Goal: Task Accomplishment & Management: Use online tool/utility

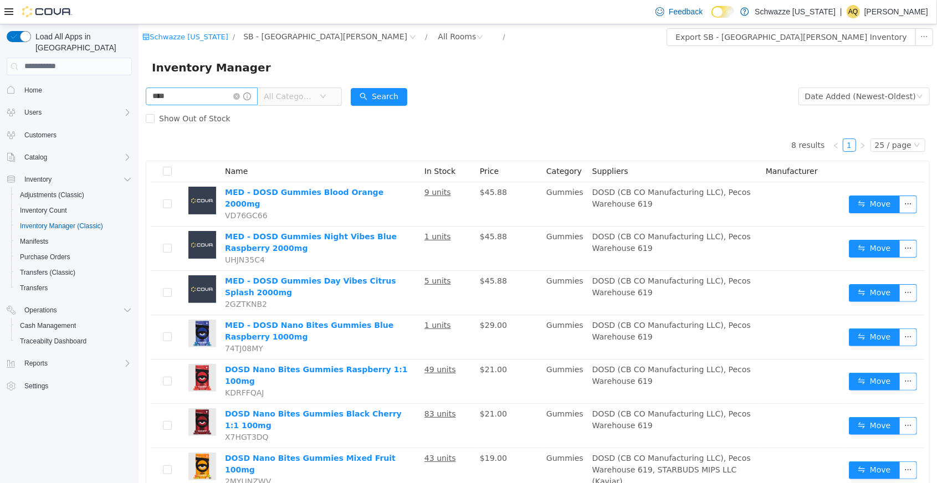
click at [197, 100] on input "****" at bounding box center [201, 96] width 112 height 18
type input "*"
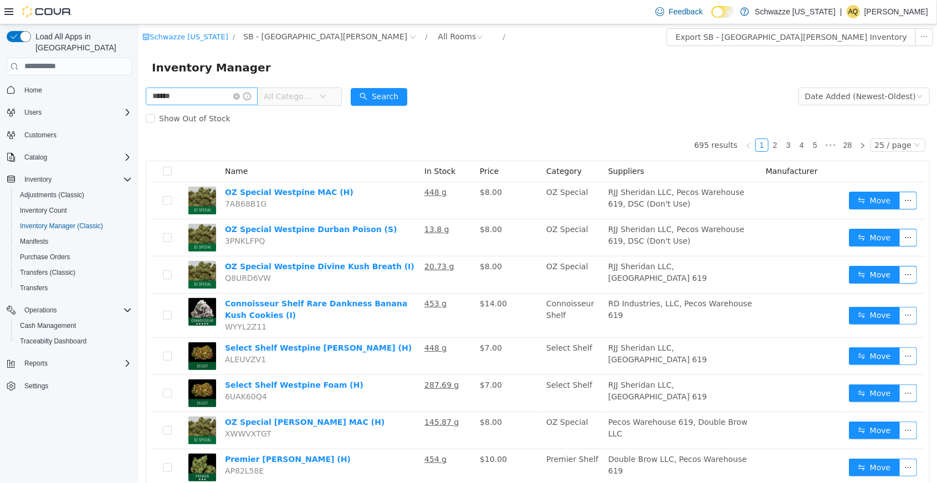
type input "******"
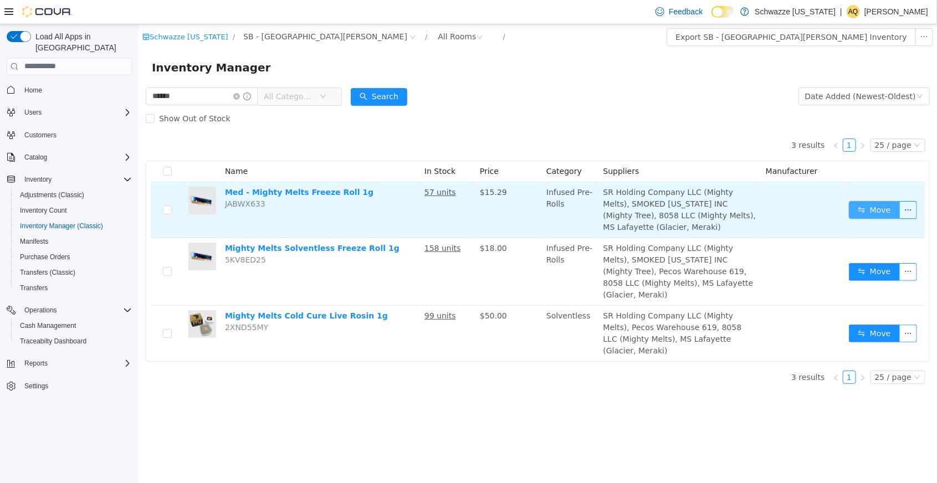
click at [872, 210] on button "Move" at bounding box center [873, 210] width 51 height 18
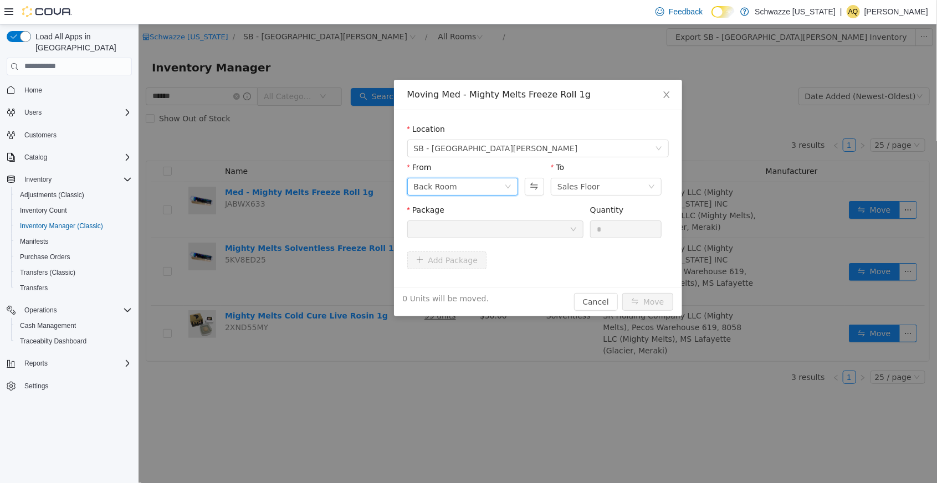
click at [484, 182] on div "Back Room" at bounding box center [458, 186] width 90 height 17
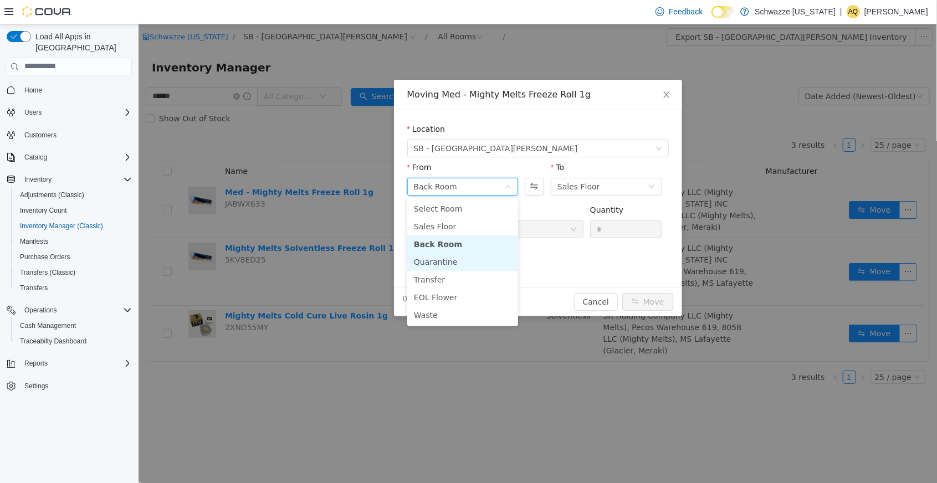
click at [460, 267] on li "Quarantine" at bounding box center [462, 262] width 111 height 18
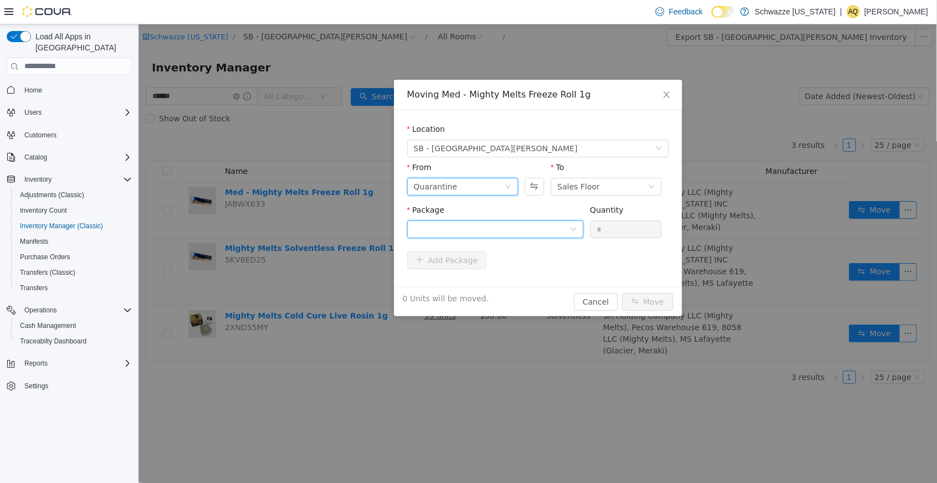
click at [557, 229] on div at bounding box center [491, 228] width 156 height 17
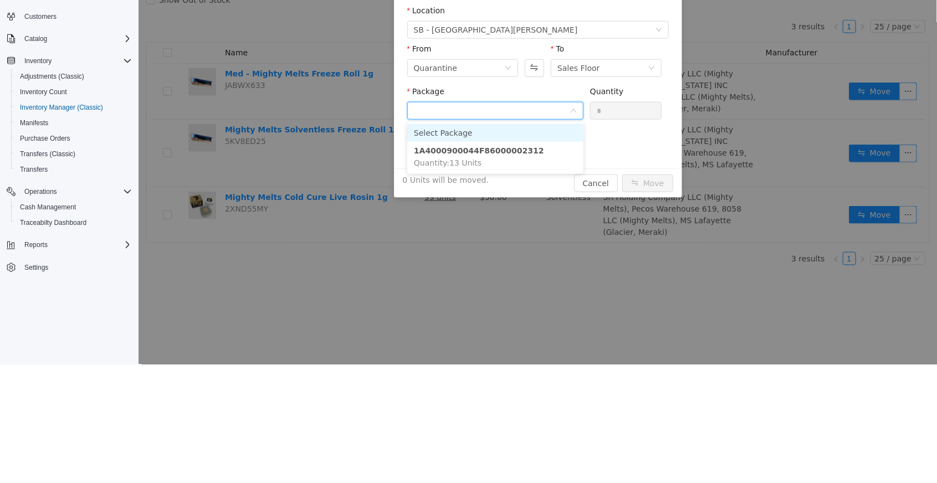
click at [524, 160] on li "1A4000900044F86000002312 Quantity : 13 Units" at bounding box center [495, 157] width 176 height 30
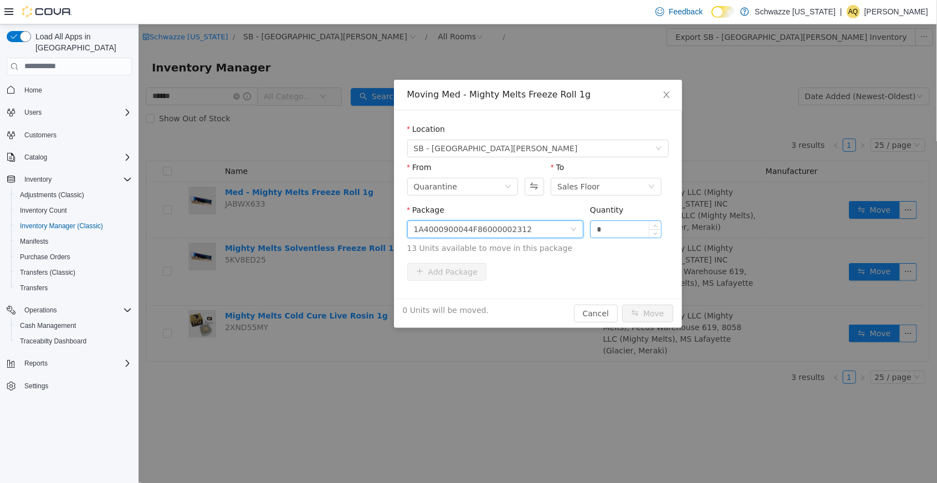
click at [632, 231] on input "*" at bounding box center [625, 228] width 71 height 17
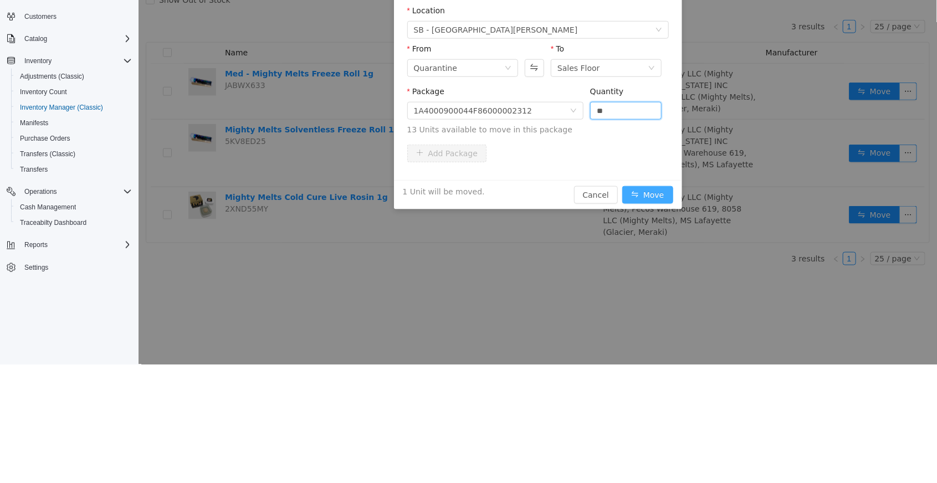
click at [650, 201] on button "Move" at bounding box center [646, 195] width 51 height 18
type input "*"
